Goal: Information Seeking & Learning: Learn about a topic

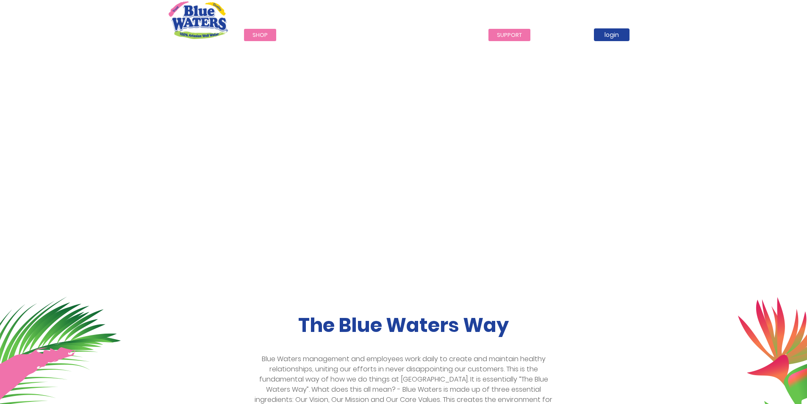
click at [498, 33] on link "support" at bounding box center [509, 35] width 42 height 12
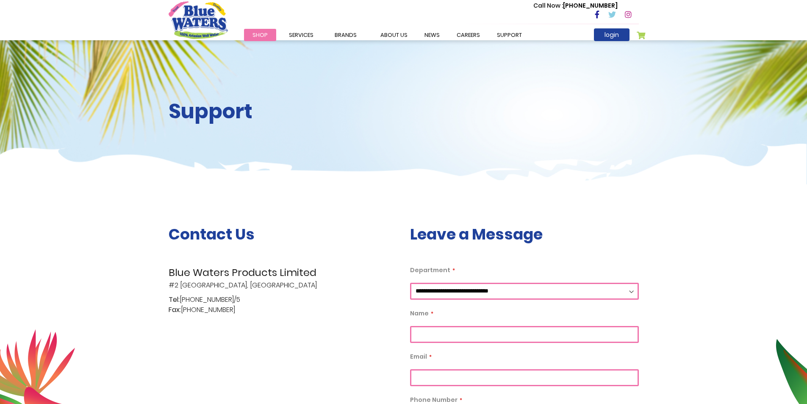
drag, startPoint x: 164, startPoint y: 284, endPoint x: 281, endPoint y: 289, distance: 117.4
click at [281, 289] on div "Contact Us Blue Waters Products Limited #2 Orange Grove Estate, Trincity Tel: (…" at bounding box center [282, 408] width 241 height 366
copy p "#2 Orange Grove Estate, Trincity"
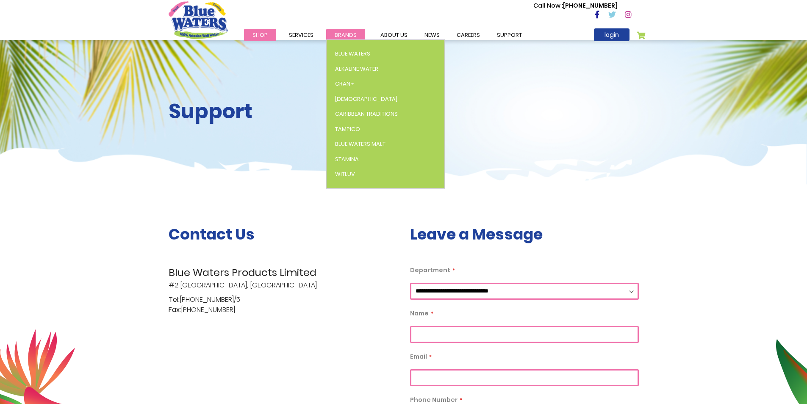
click at [336, 33] on span "Brands" at bounding box center [346, 35] width 22 height 8
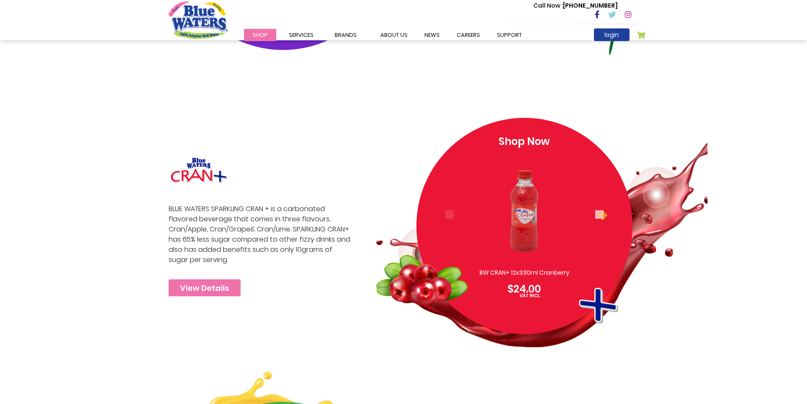
scroll to position [678, 0]
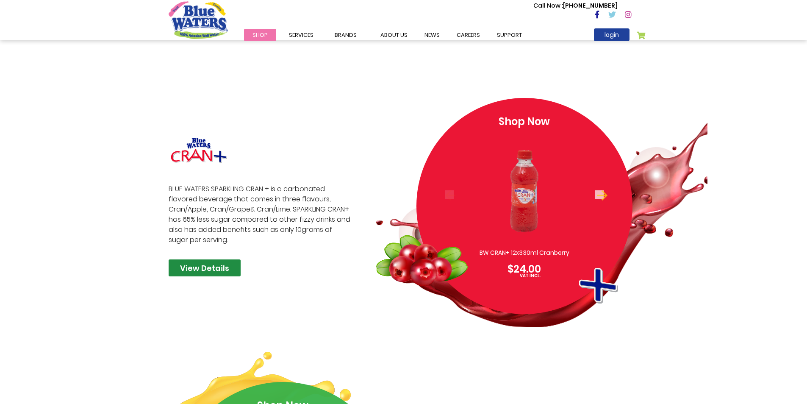
click at [219, 271] on link "View Details" at bounding box center [205, 267] width 72 height 17
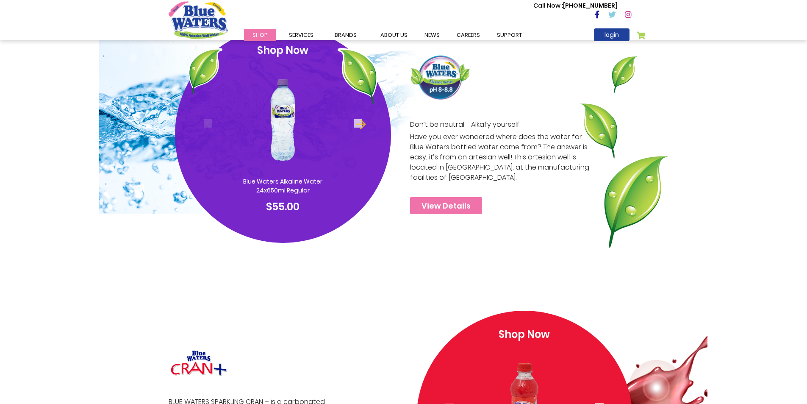
scroll to position [466, 0]
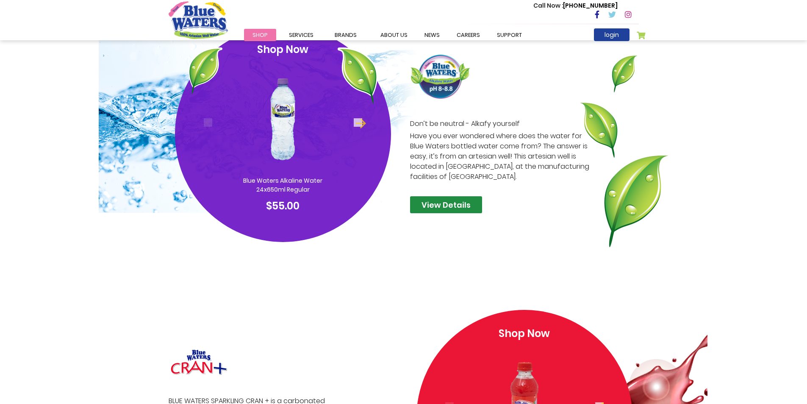
click at [473, 208] on link "View Details" at bounding box center [446, 204] width 72 height 17
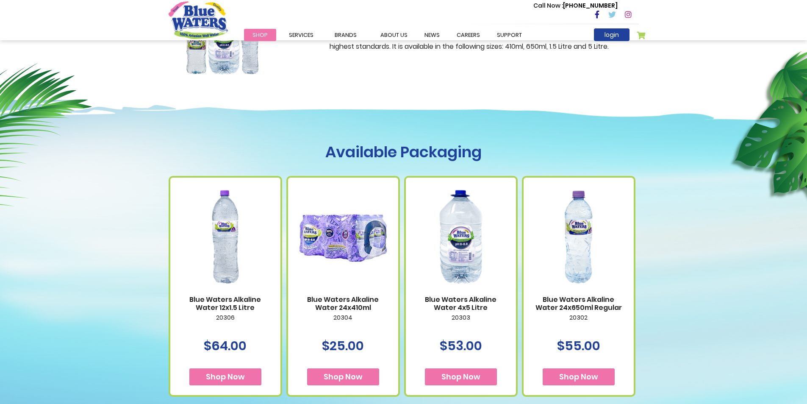
scroll to position [212, 0]
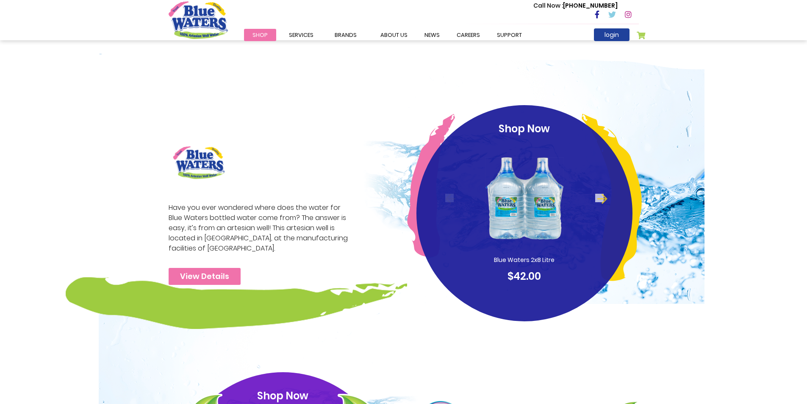
scroll to position [127, 0]
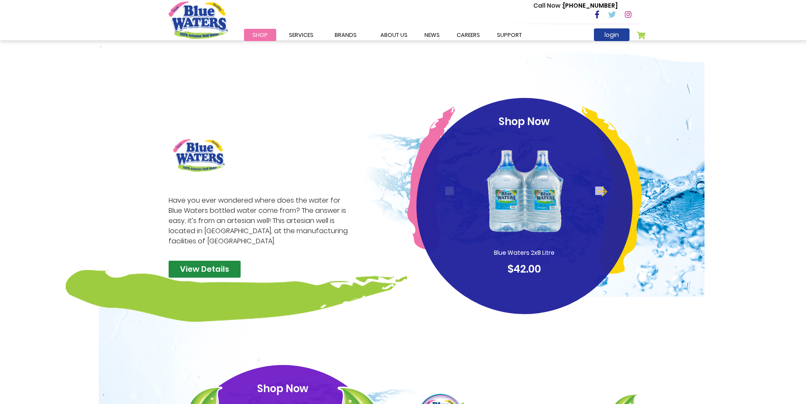
click at [196, 266] on link "View Details" at bounding box center [205, 268] width 72 height 17
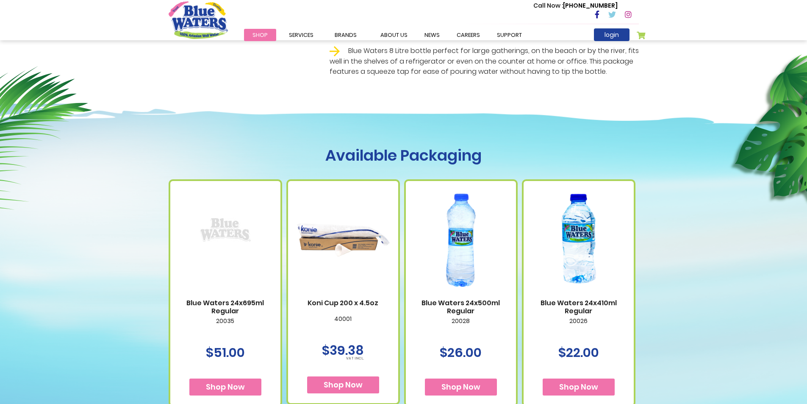
scroll to position [381, 0]
